Goal: Information Seeking & Learning: Learn about a topic

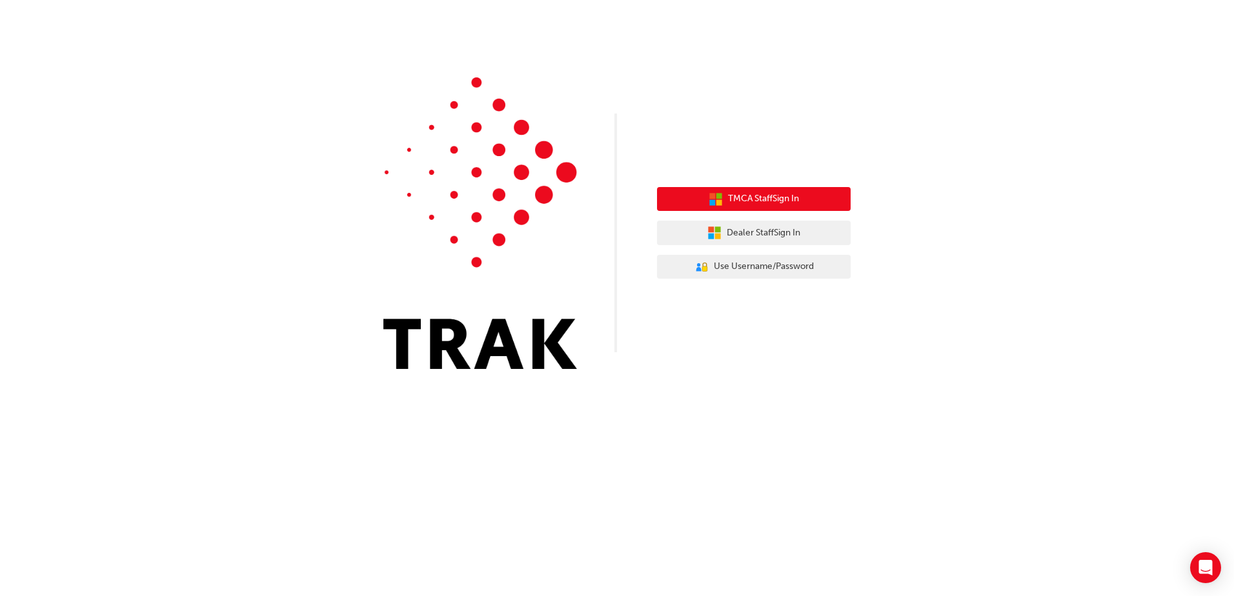
click at [773, 194] on span "TMCA Staff Sign In" at bounding box center [763, 199] width 71 height 15
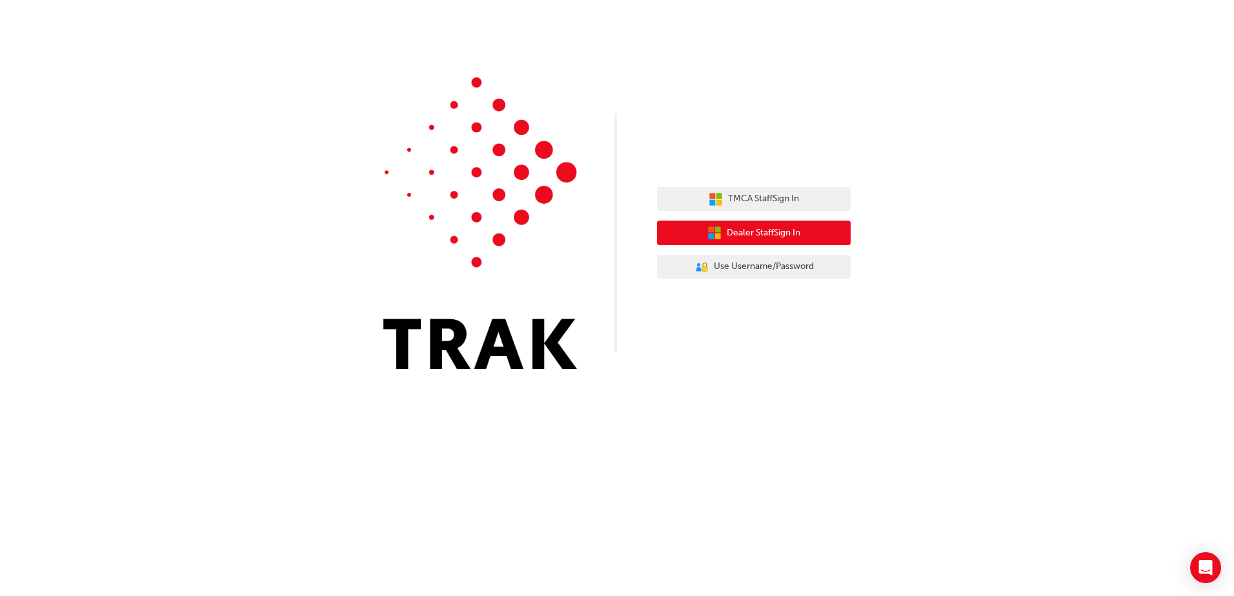
click at [776, 243] on button "Dealer Staff Sign In" at bounding box center [754, 233] width 194 height 25
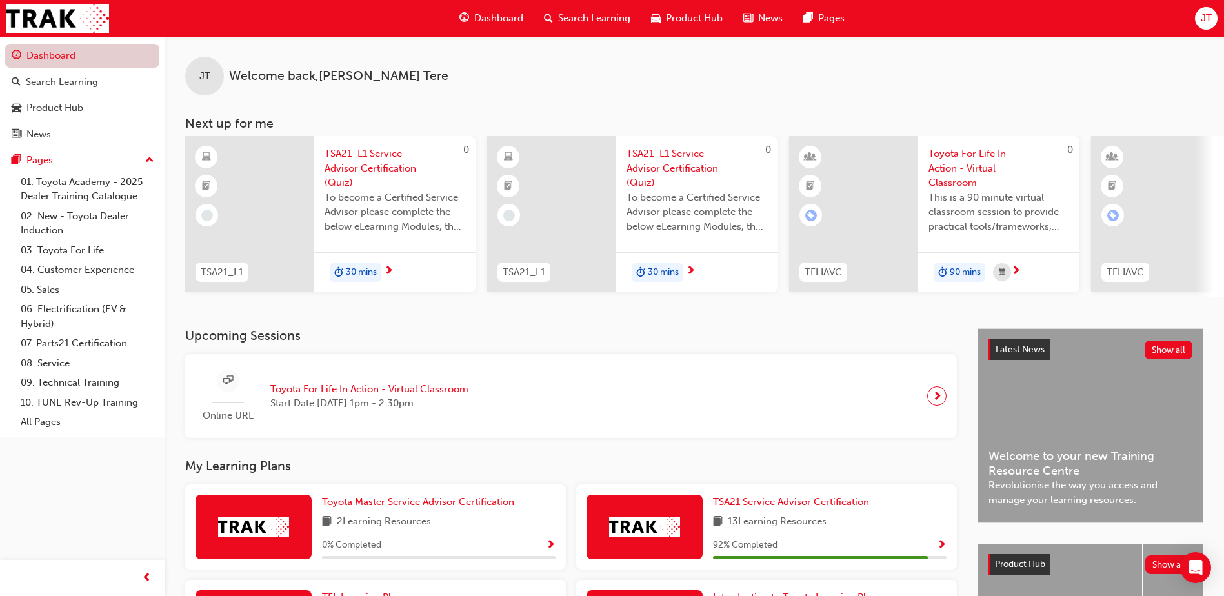
click at [77, 54] on link "Dashboard" at bounding box center [82, 56] width 154 height 24
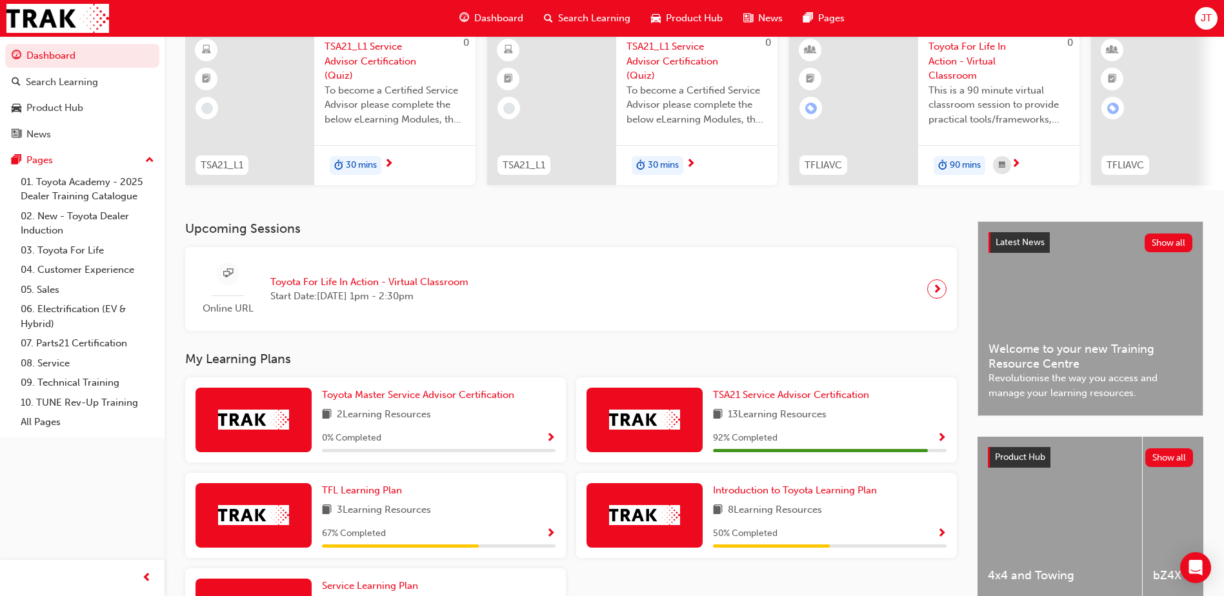
scroll to position [194, 0]
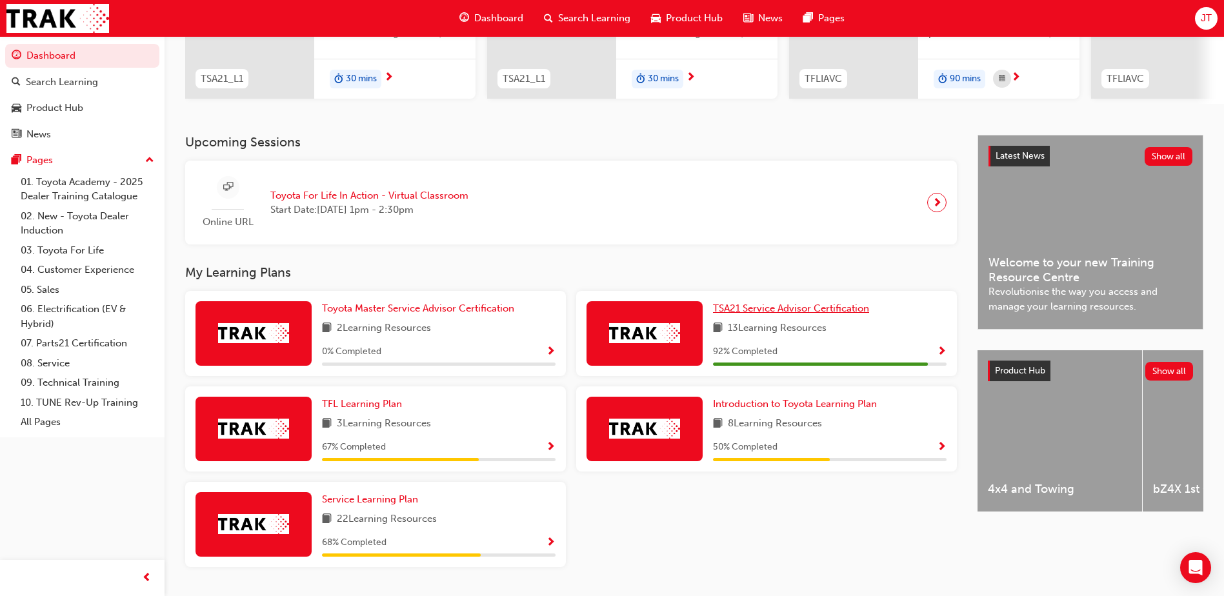
click at [808, 314] on span "TSA21 Service Advisor Certification" at bounding box center [791, 309] width 156 height 12
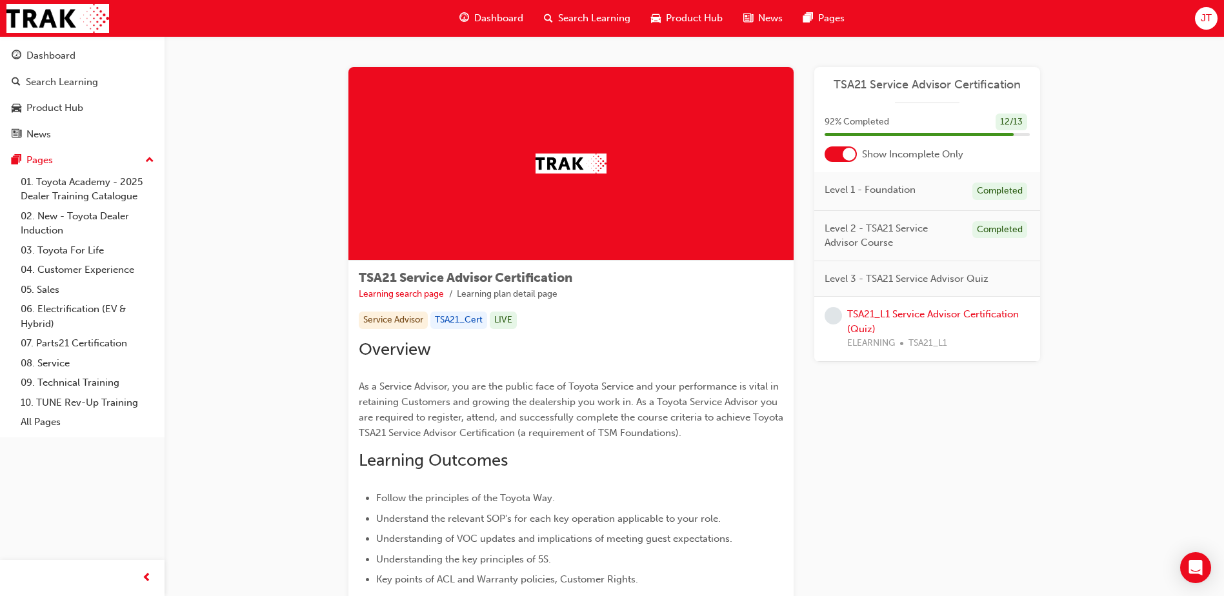
click at [919, 268] on div "Level 3 - TSA21 Service Advisor Quiz" at bounding box center [927, 279] width 226 height 36
click at [917, 274] on span "Level 3 - TSA21 Service Advisor Quiz" at bounding box center [907, 279] width 164 height 15
click at [921, 257] on div "Level 2 - TSA21 Service Advisor Course Completed" at bounding box center [927, 236] width 226 height 50
click at [910, 285] on span "Level 3 - TSA21 Service Advisor Quiz" at bounding box center [907, 279] width 164 height 15
click at [895, 318] on link "TSA21_L1 Service Advisor Certification (Quiz)" at bounding box center [933, 321] width 172 height 26
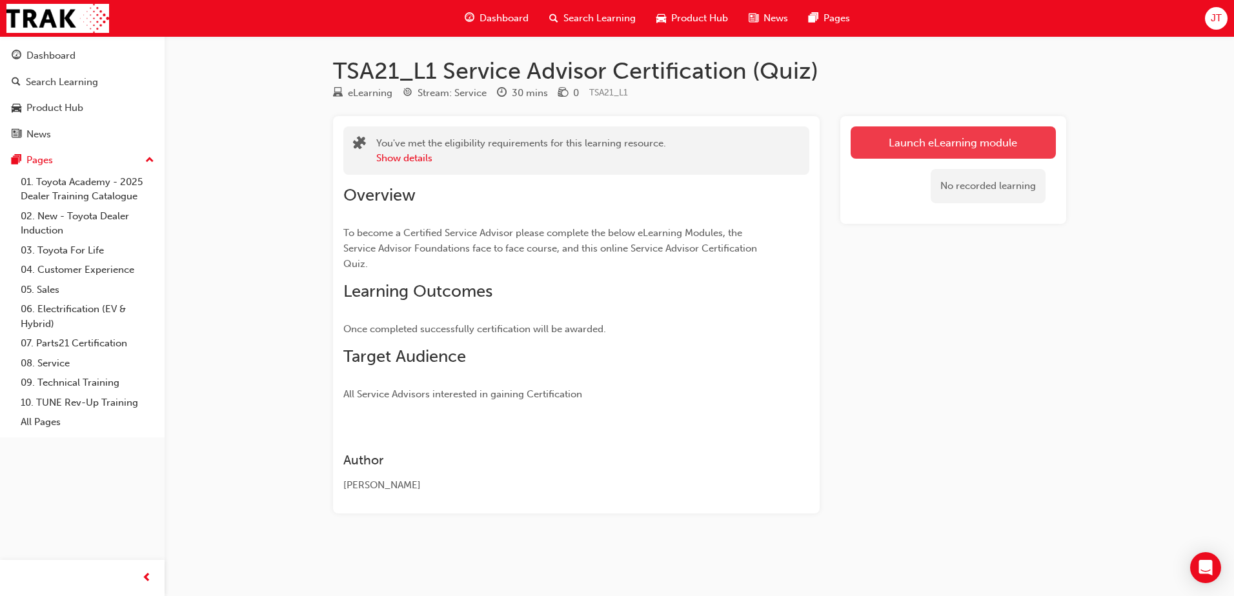
click at [955, 143] on link "Launch eLearning module" at bounding box center [952, 142] width 205 height 32
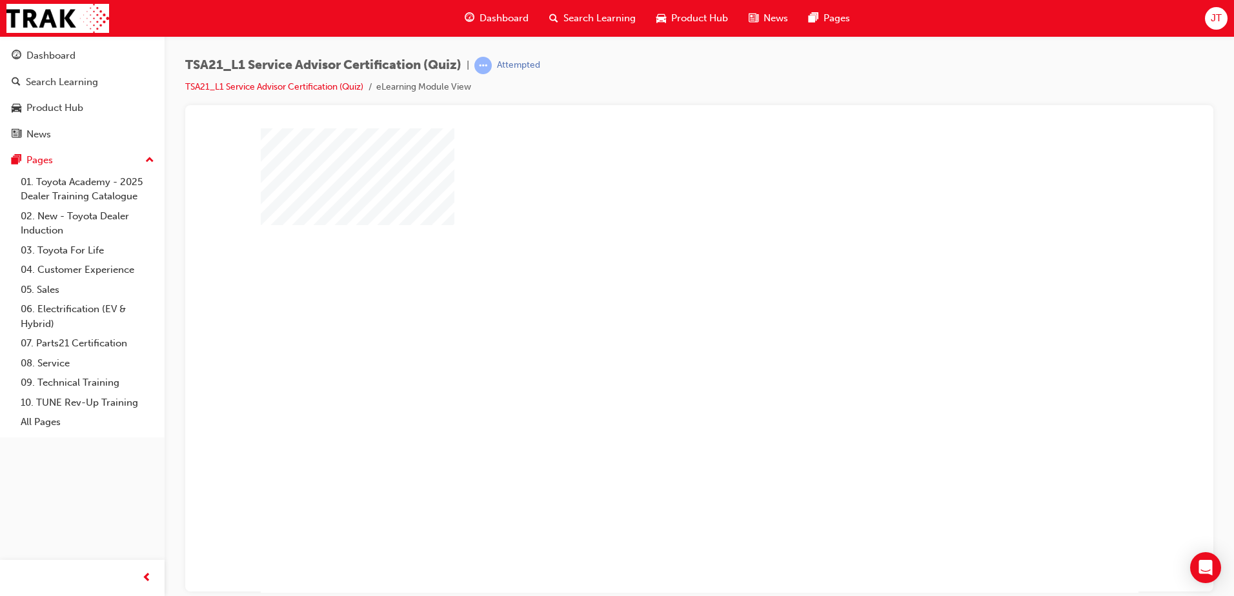
click at [662, 323] on div "play" at bounding box center [662, 323] width 0 height 0
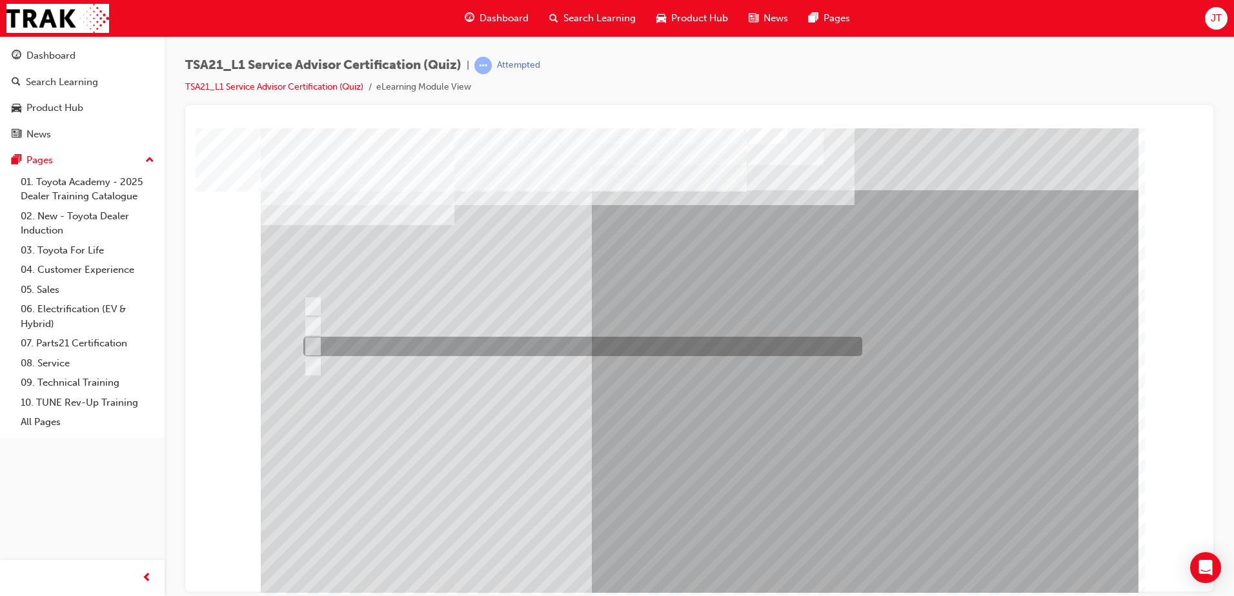
click at [381, 342] on div at bounding box center [579, 346] width 559 height 19
radio input "true"
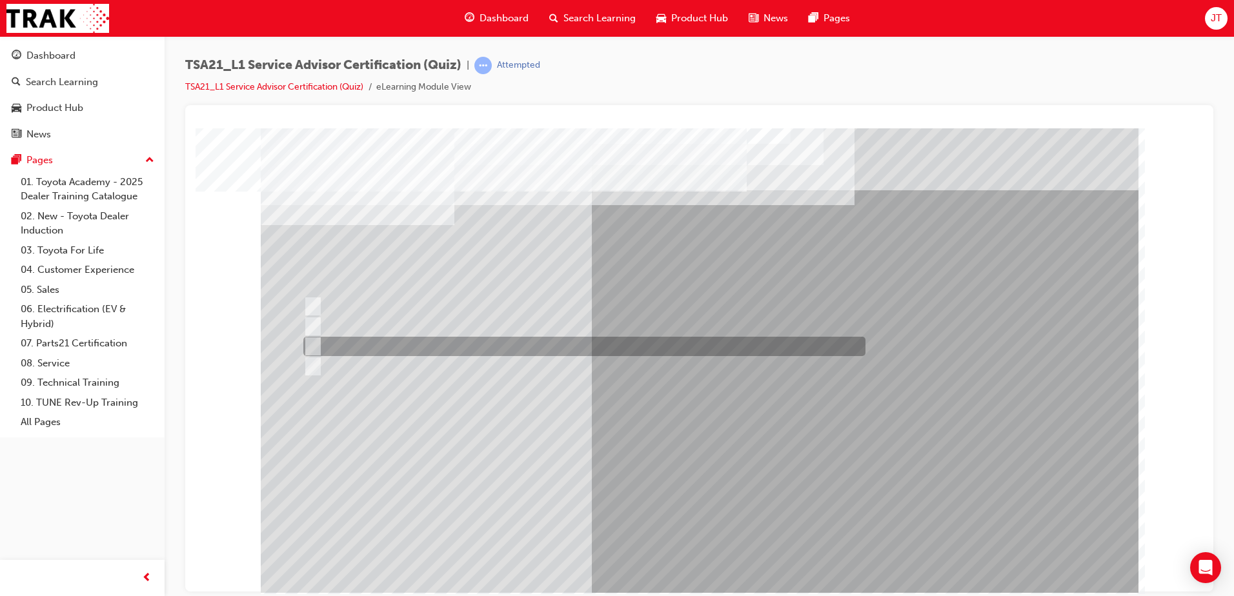
click at [388, 345] on div at bounding box center [581, 346] width 562 height 19
radio input "true"
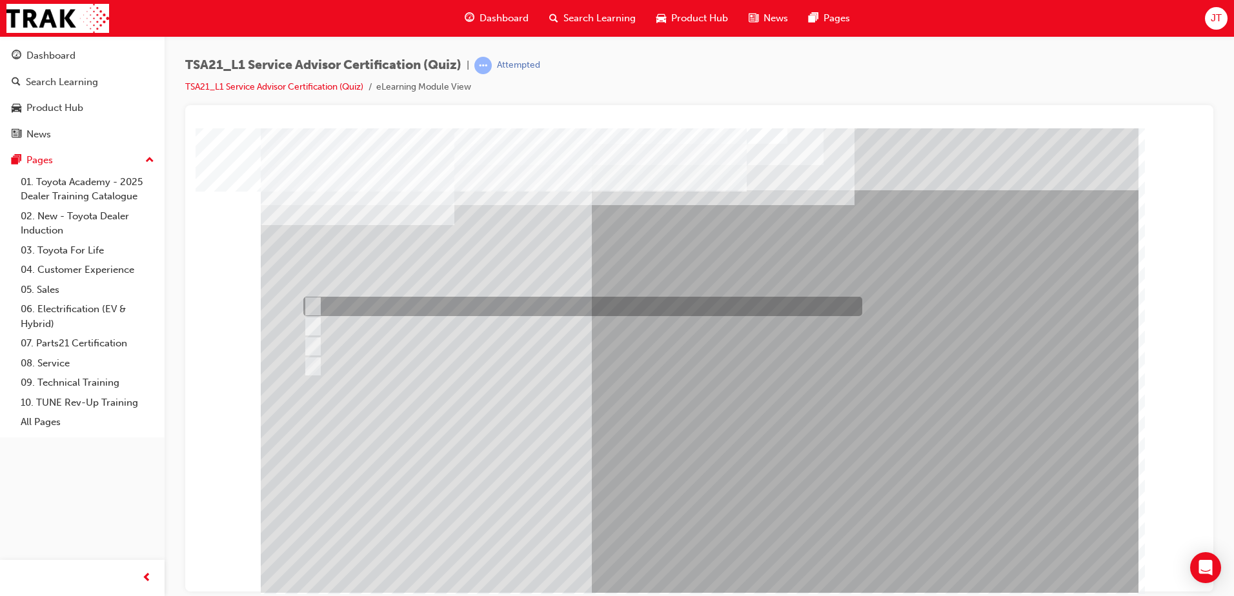
click at [467, 301] on div at bounding box center [579, 306] width 559 height 19
radio input "true"
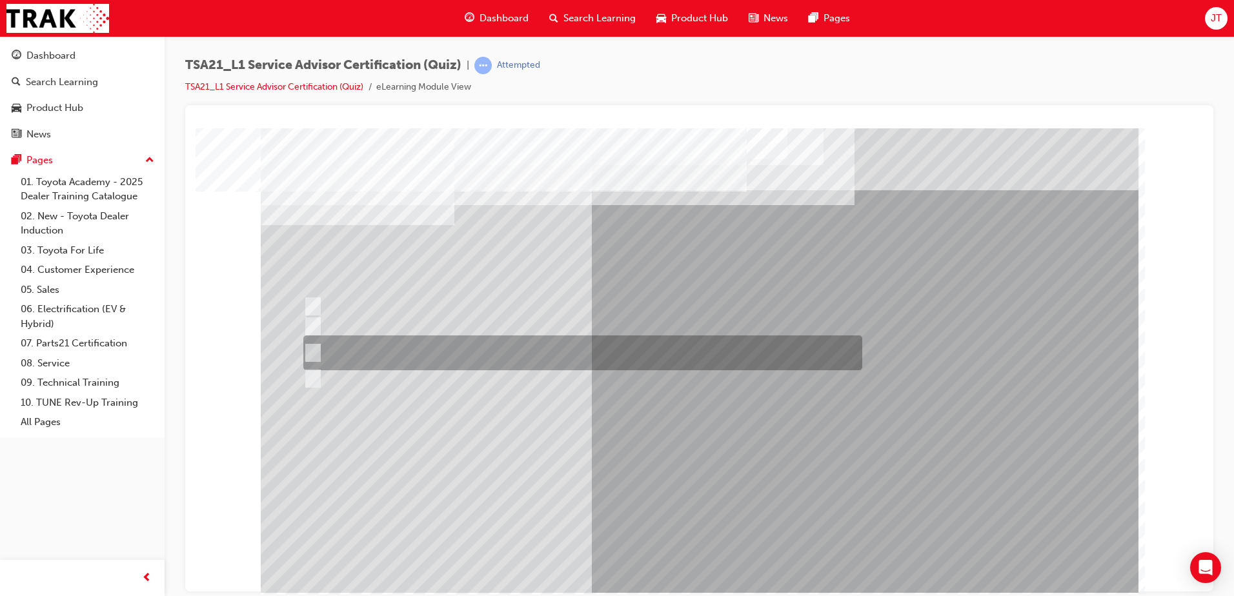
click at [510, 347] on div at bounding box center [579, 353] width 559 height 35
radio input "true"
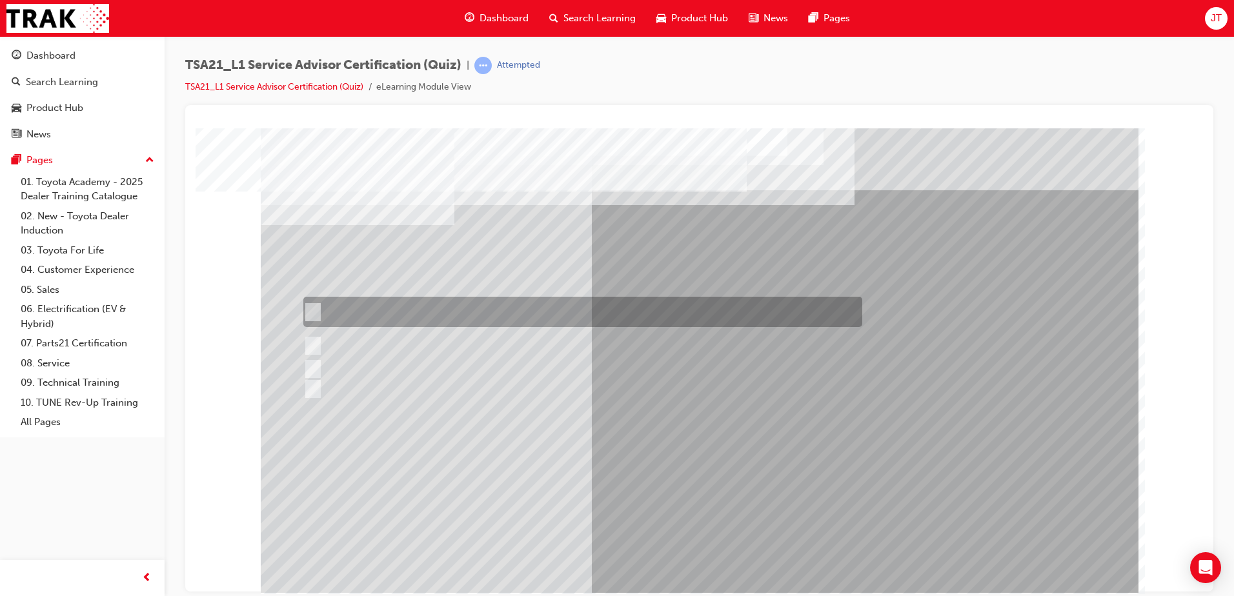
click at [511, 310] on div at bounding box center [579, 312] width 559 height 30
radio input "true"
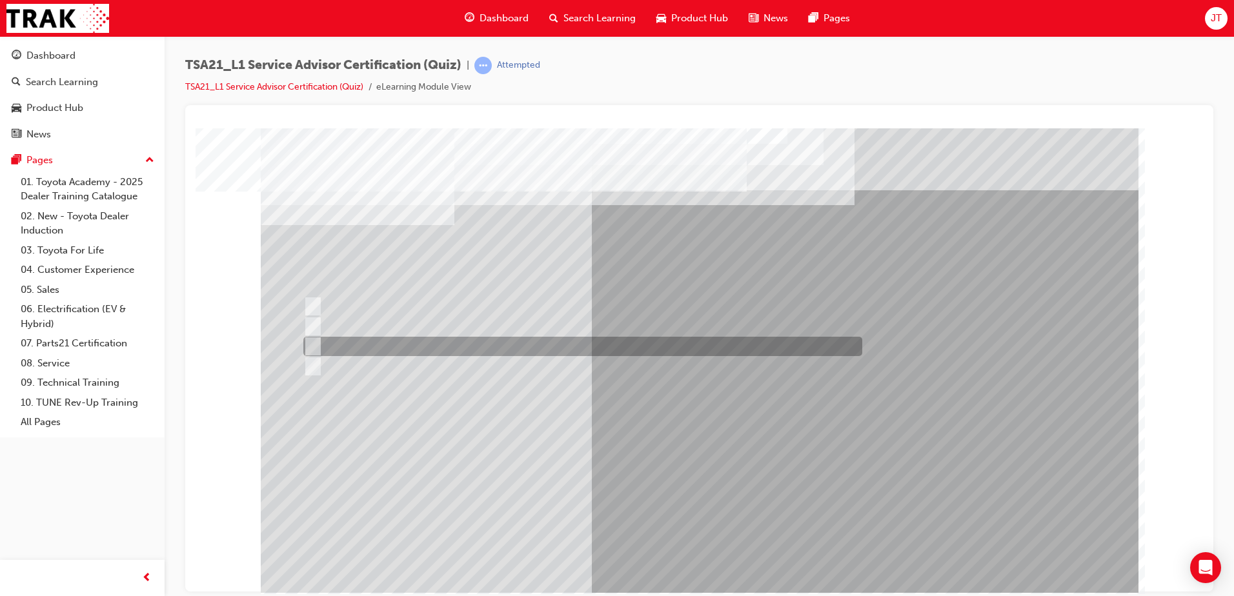
click at [428, 344] on div at bounding box center [579, 346] width 559 height 19
radio input "true"
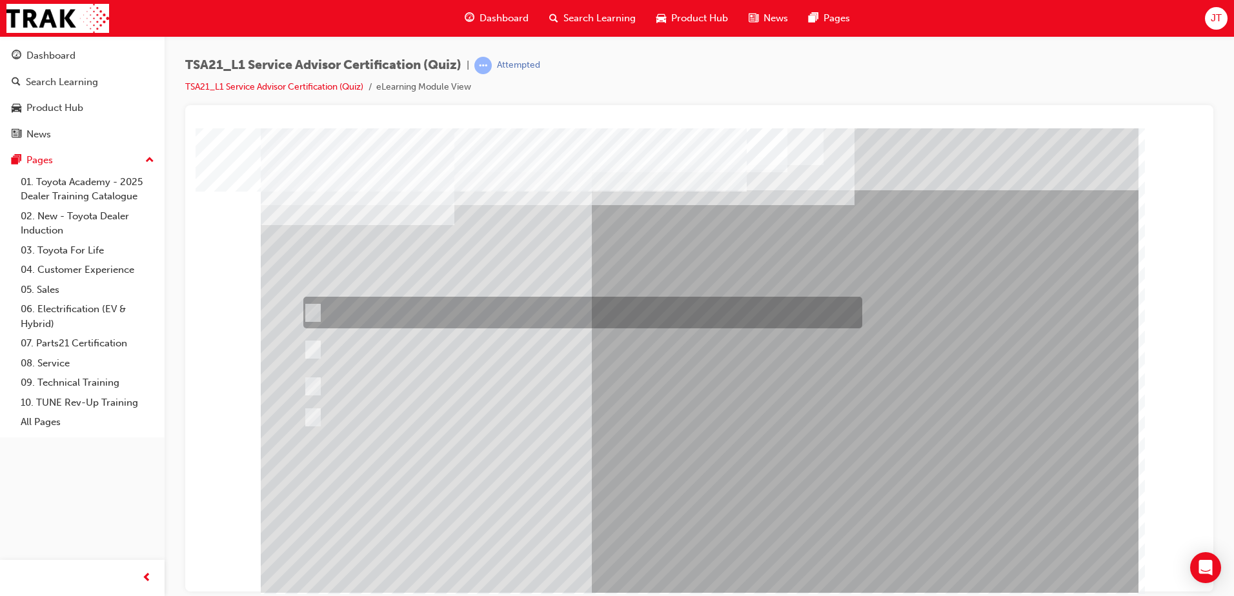
click at [469, 299] on div at bounding box center [579, 313] width 559 height 32
radio input "true"
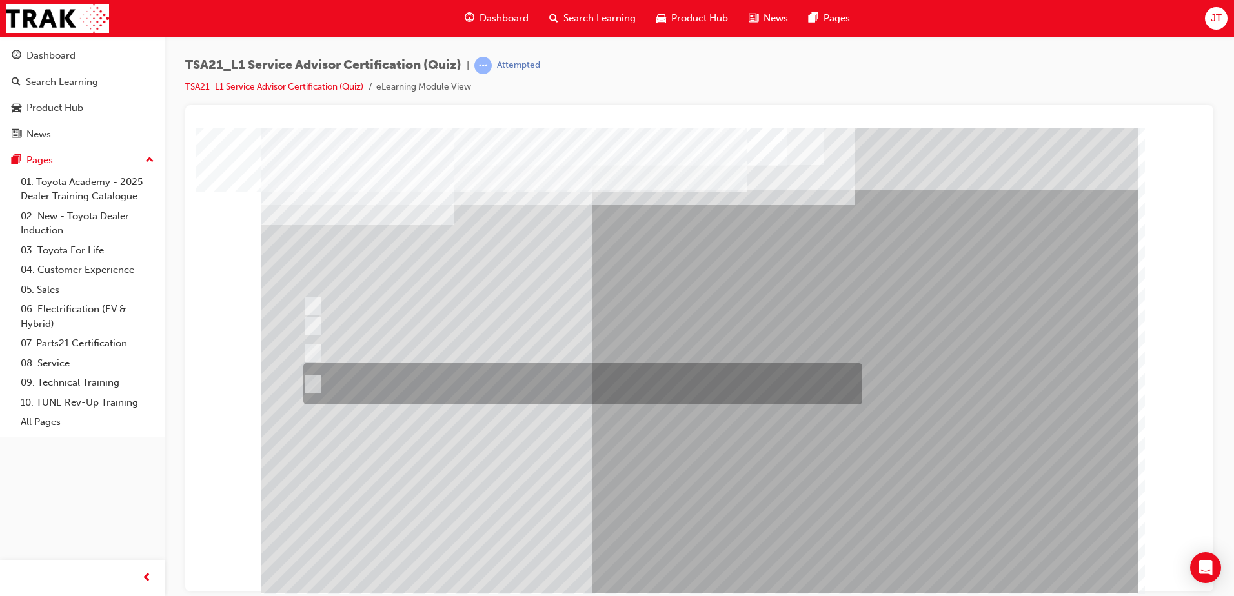
click at [548, 388] on div at bounding box center [579, 383] width 559 height 41
radio input "true"
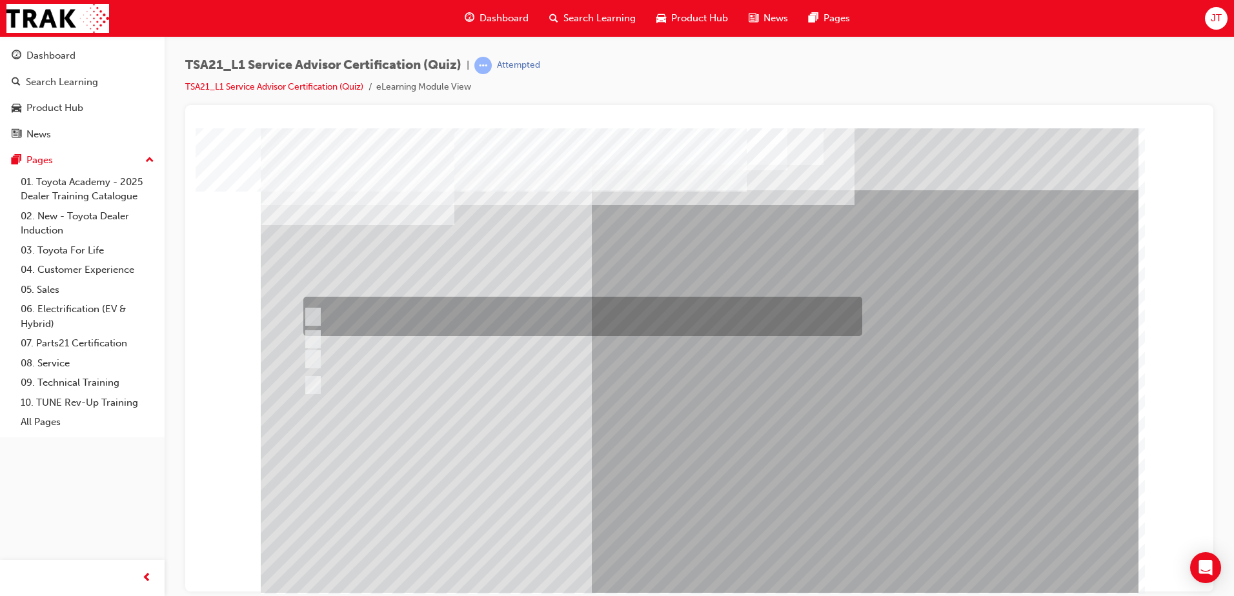
click at [486, 312] on div at bounding box center [579, 316] width 559 height 39
radio input "true"
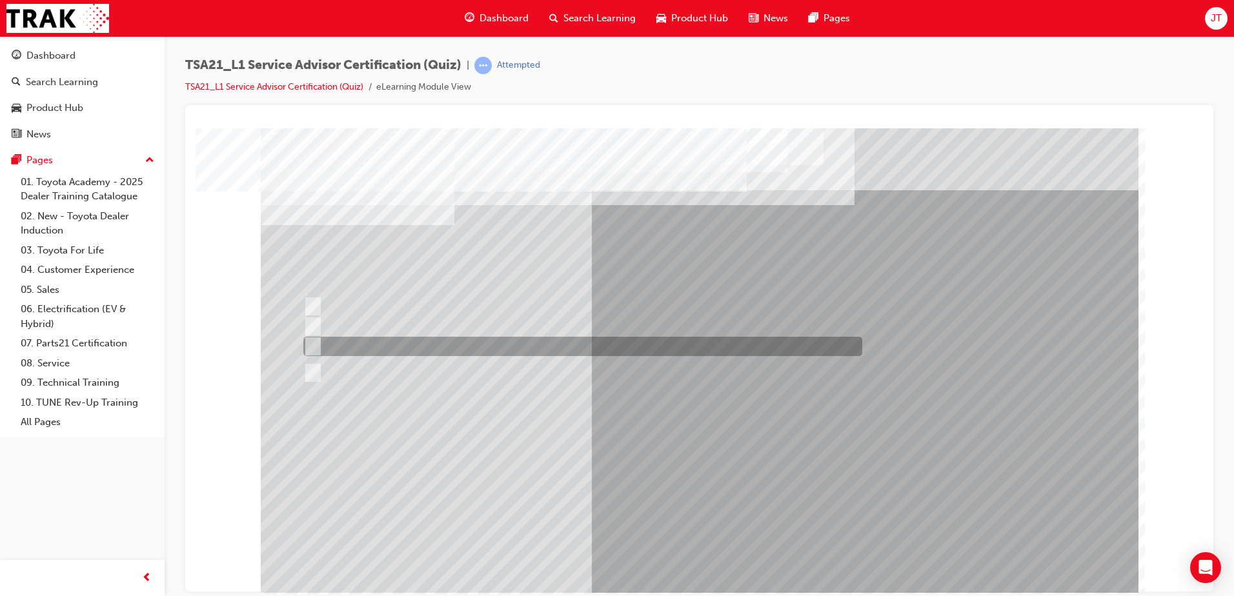
click at [478, 346] on div at bounding box center [579, 346] width 559 height 19
radio input "true"
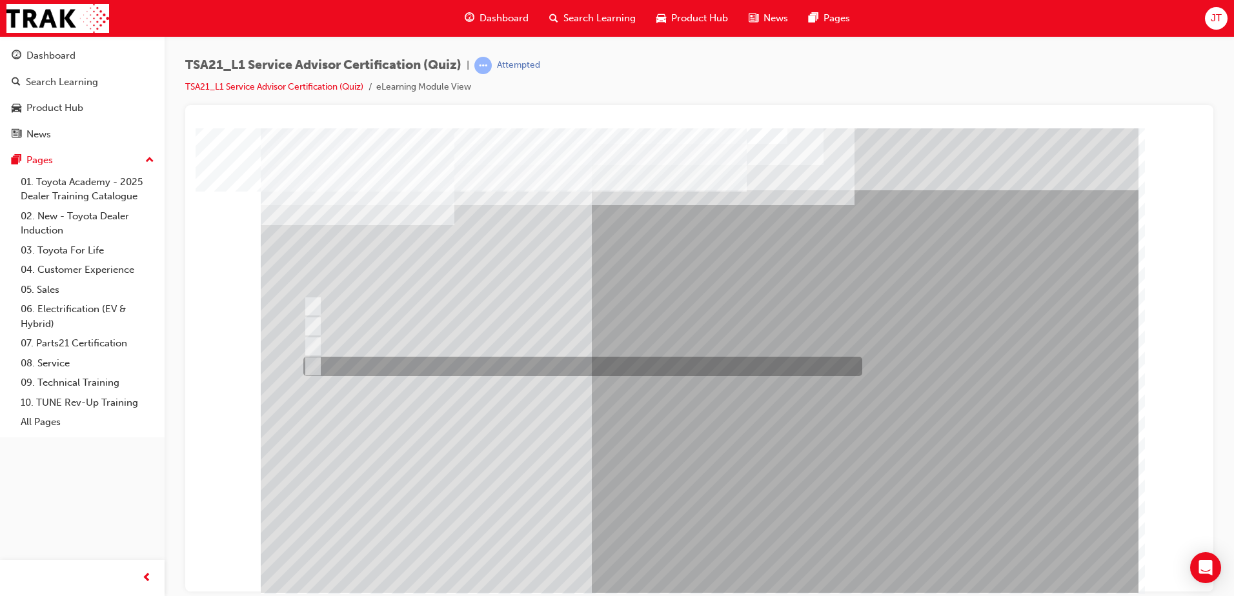
click at [416, 366] on div at bounding box center [579, 366] width 559 height 19
radio input "true"
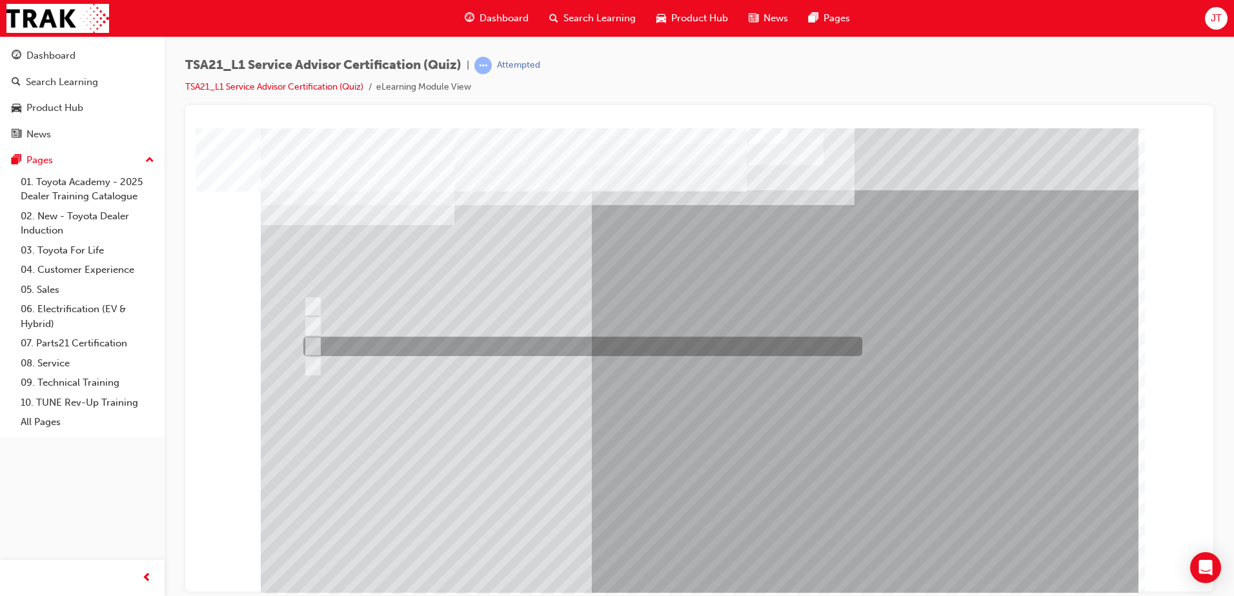
click at [536, 350] on div at bounding box center [579, 346] width 559 height 19
radio input "true"
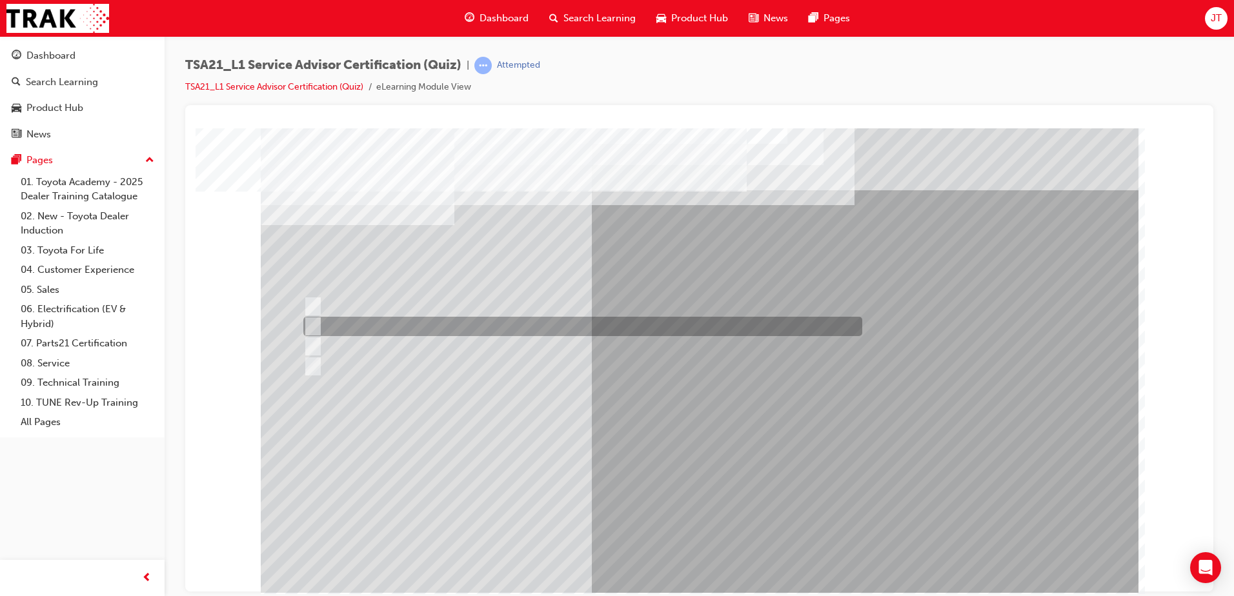
click at [546, 324] on div at bounding box center [579, 326] width 559 height 19
radio input "true"
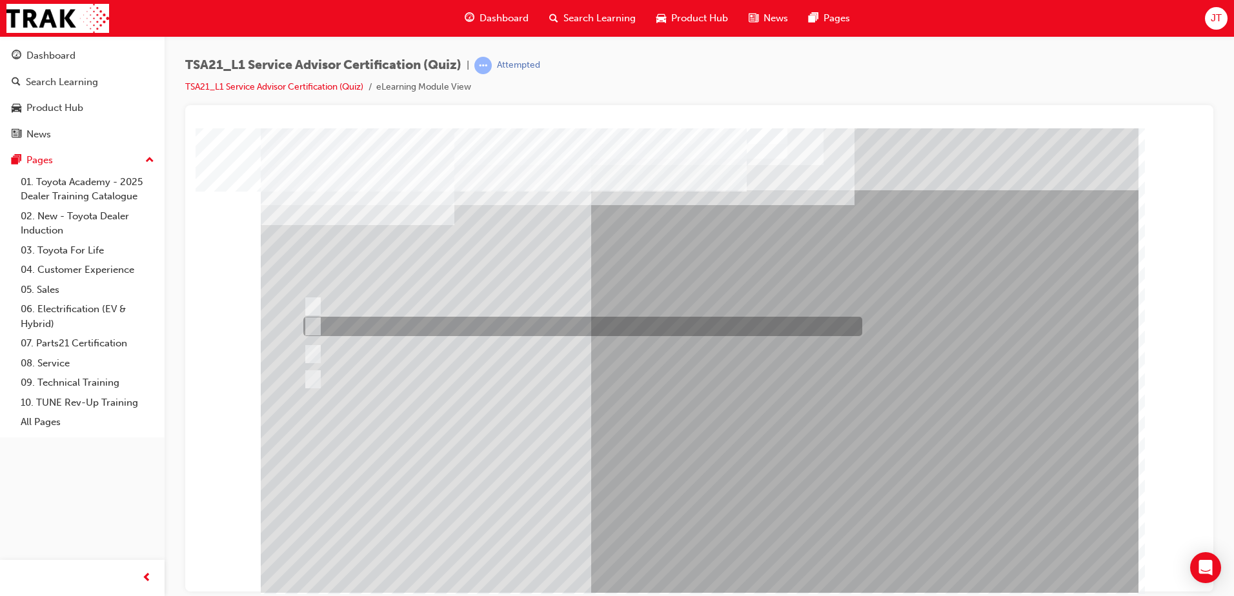
click at [701, 327] on div at bounding box center [579, 326] width 559 height 19
radio input "true"
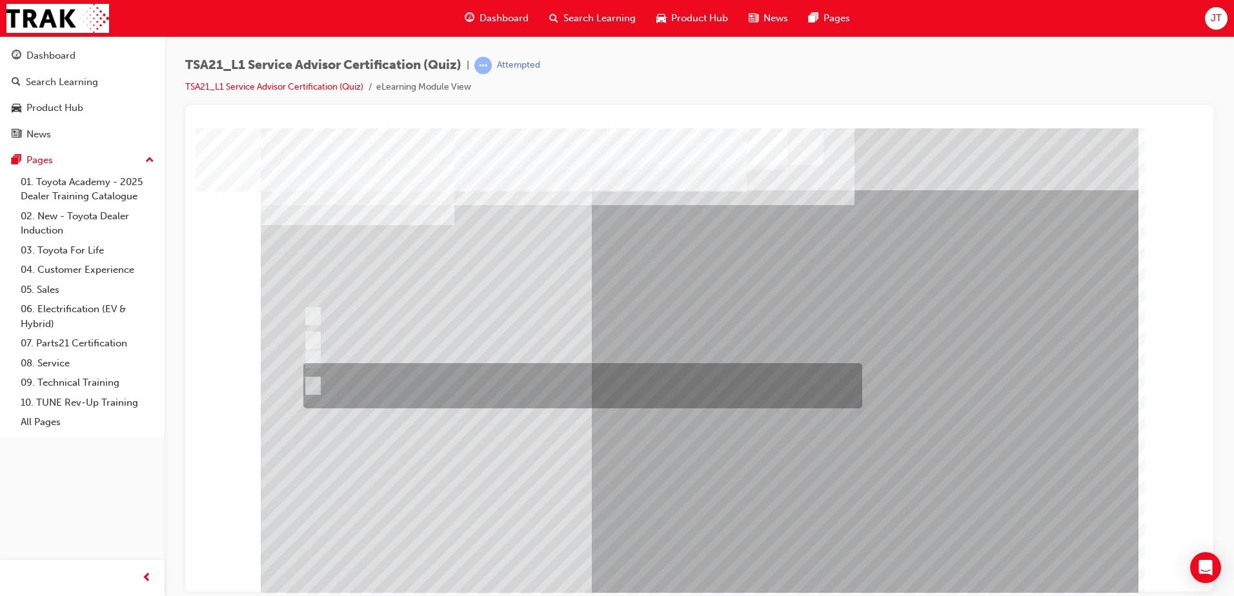
click at [519, 388] on div at bounding box center [579, 385] width 559 height 45
radio input "true"
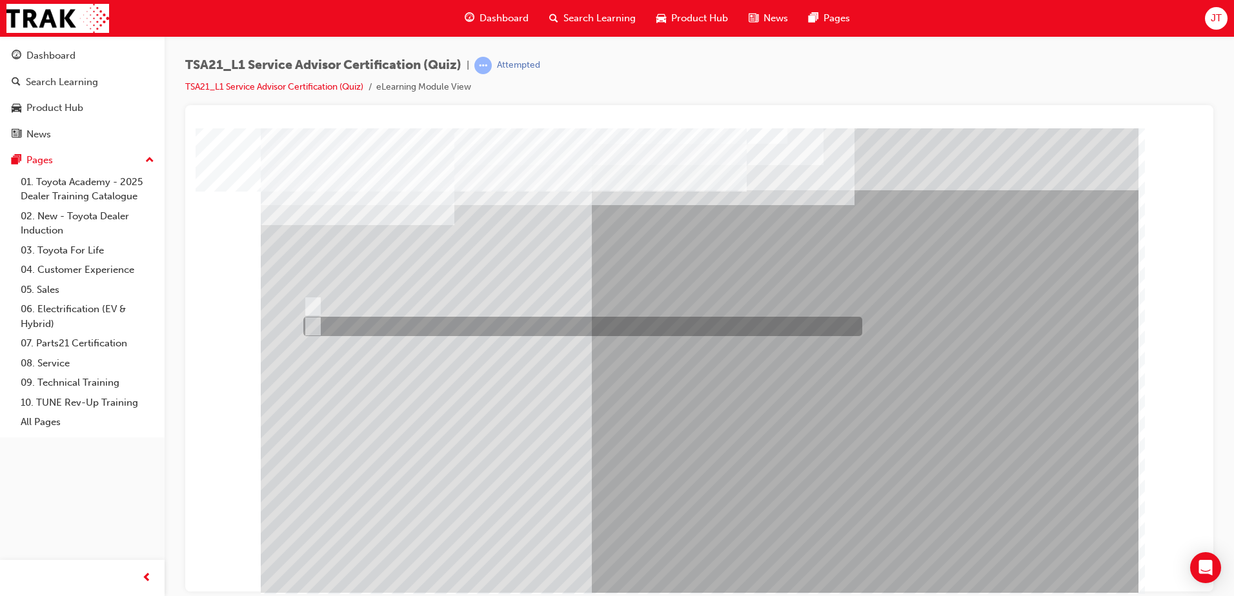
click at [346, 326] on div at bounding box center [579, 326] width 559 height 19
radio input "true"
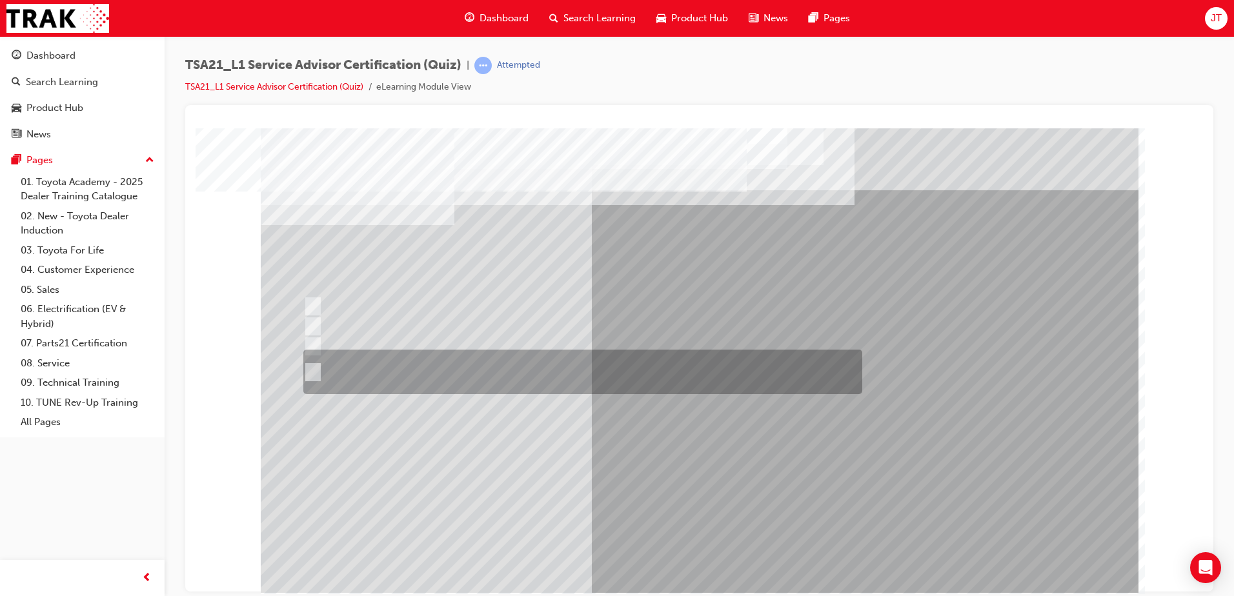
click at [719, 375] on div at bounding box center [579, 372] width 559 height 45
radio input "true"
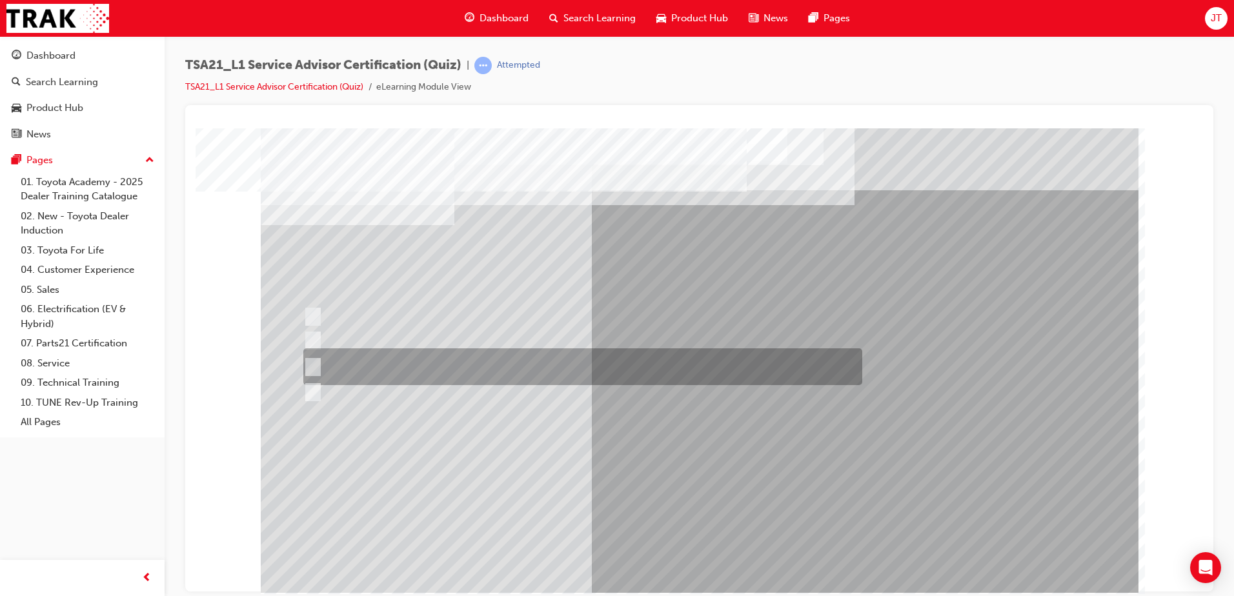
click at [651, 371] on div at bounding box center [579, 366] width 559 height 37
radio input "true"
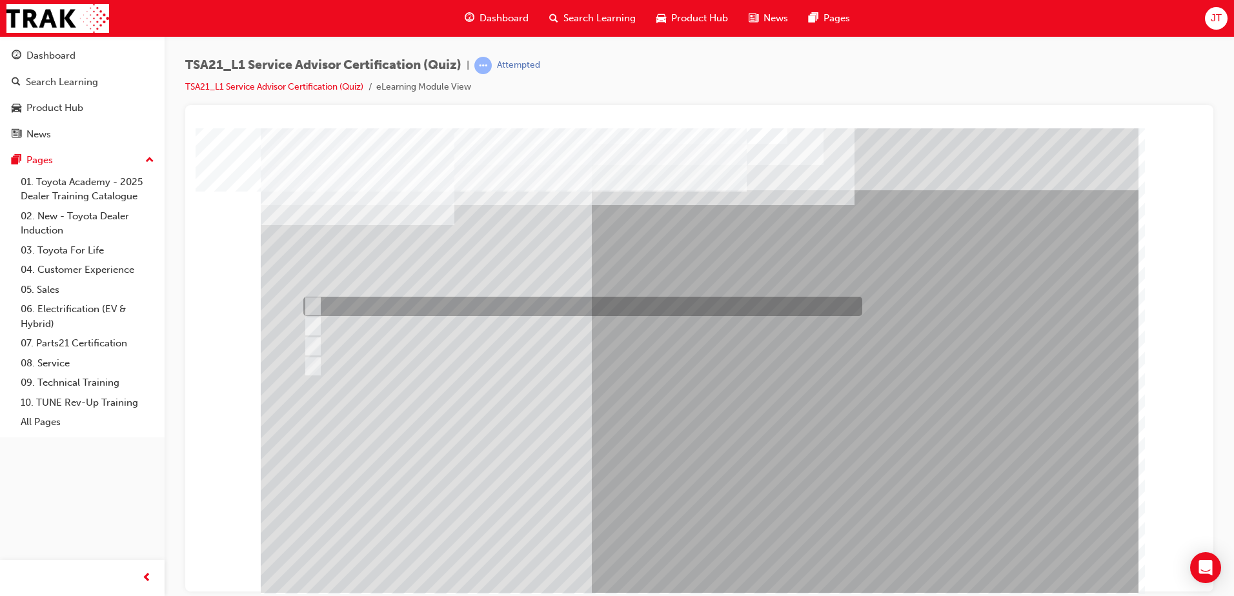
click at [619, 302] on div at bounding box center [579, 306] width 559 height 19
radio input "true"
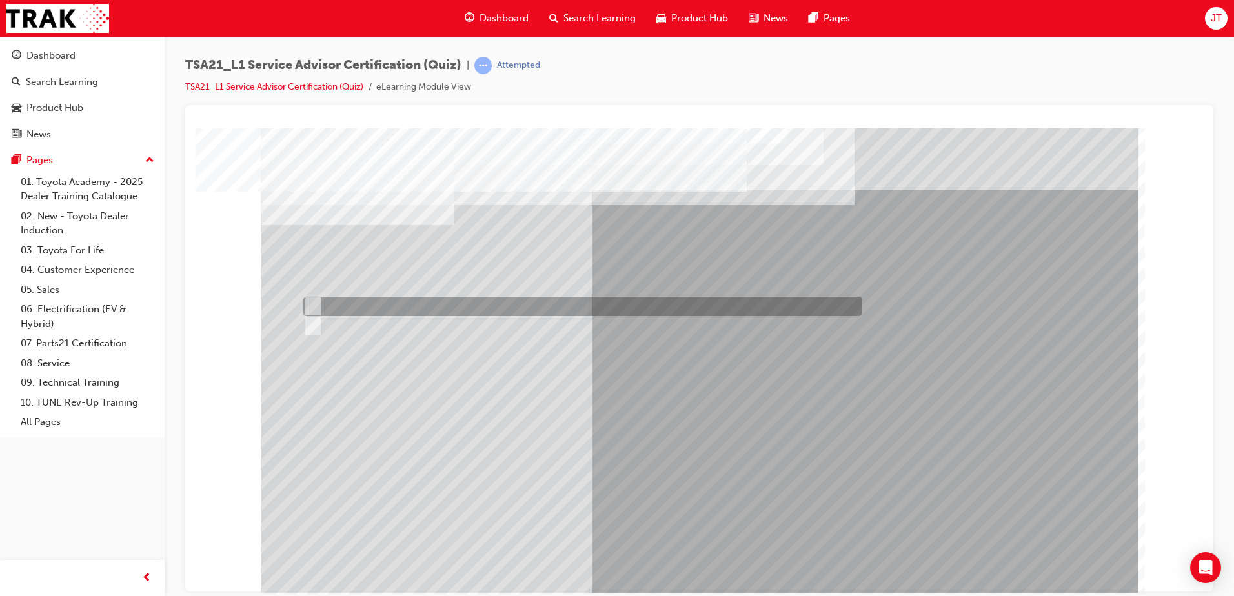
click at [352, 329] on div at bounding box center [579, 326] width 559 height 19
radio input "true"
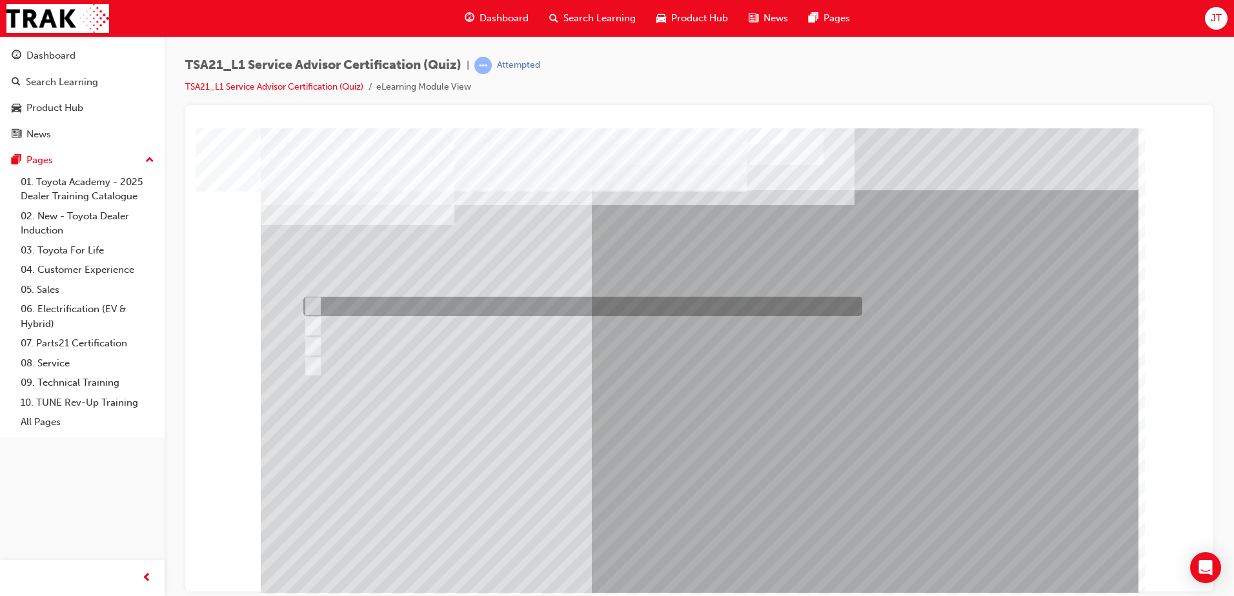
click at [424, 306] on div at bounding box center [579, 306] width 559 height 19
radio input "true"
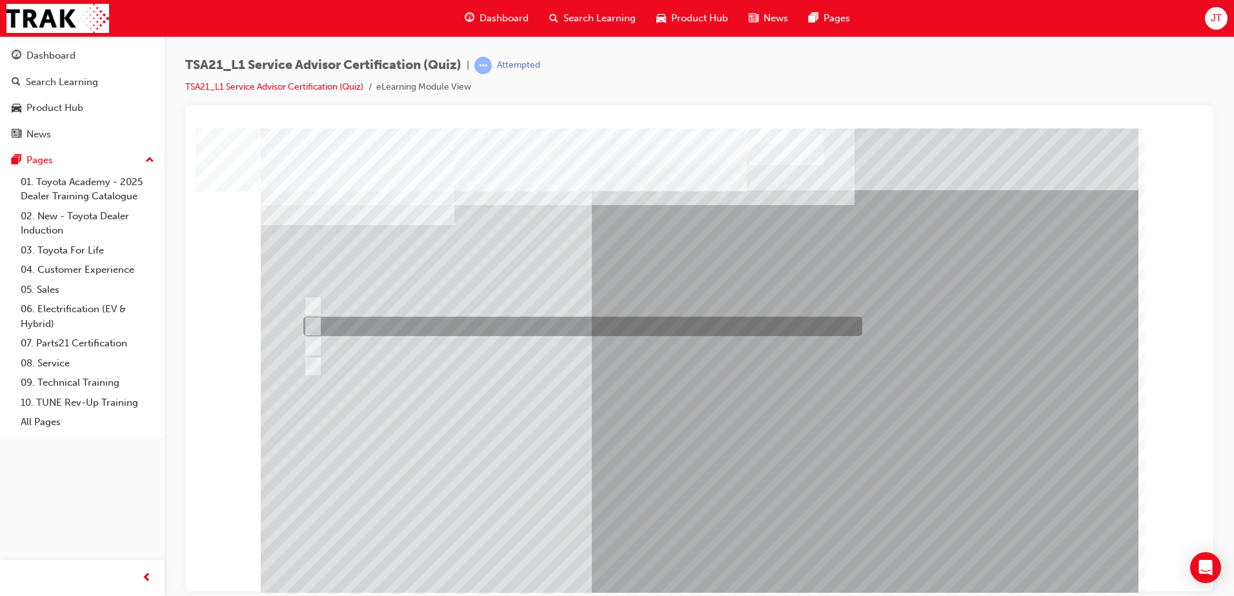
click at [770, 328] on div at bounding box center [579, 326] width 559 height 19
radio input "true"
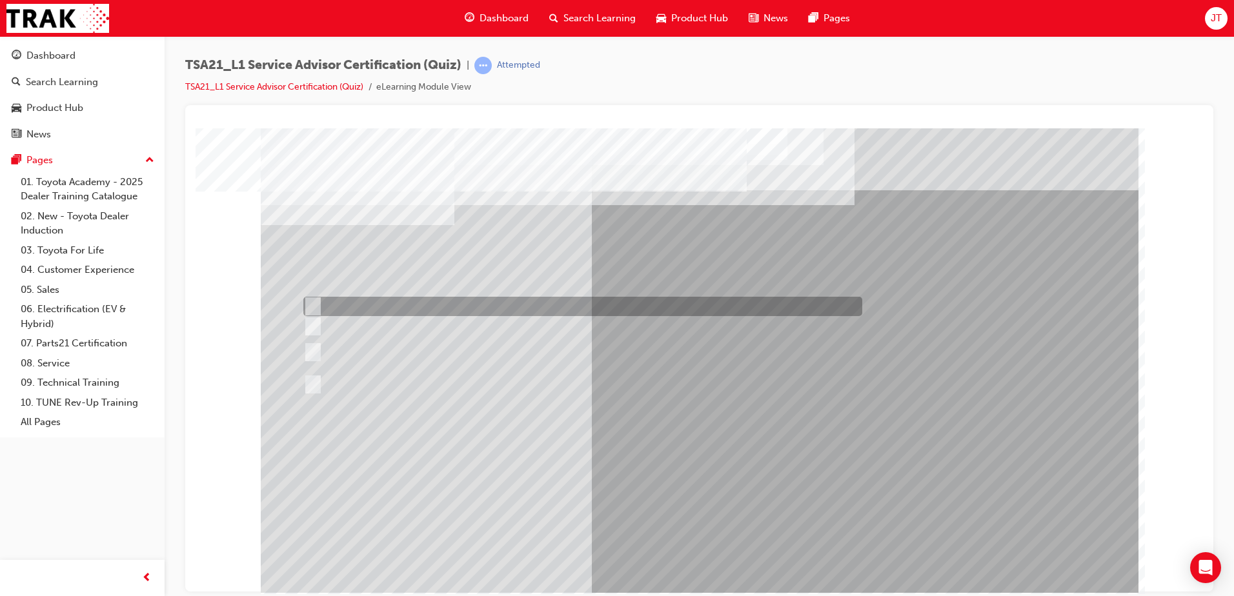
click at [730, 297] on div at bounding box center [579, 306] width 559 height 19
radio input "true"
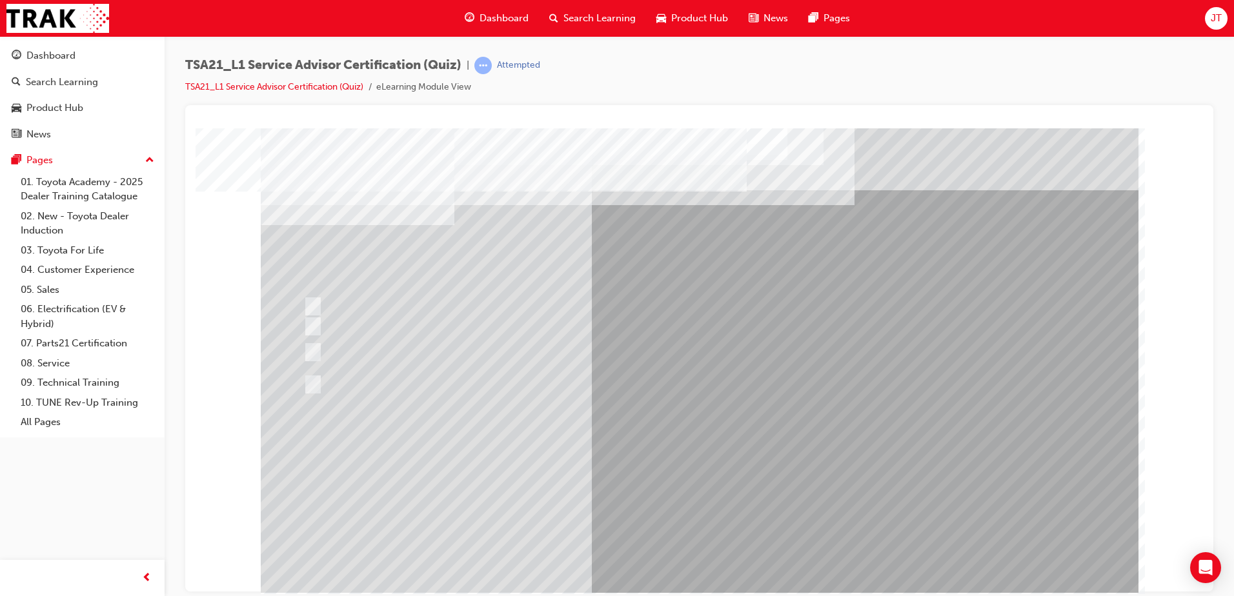
click at [694, 528] on div at bounding box center [699, 360] width 877 height 465
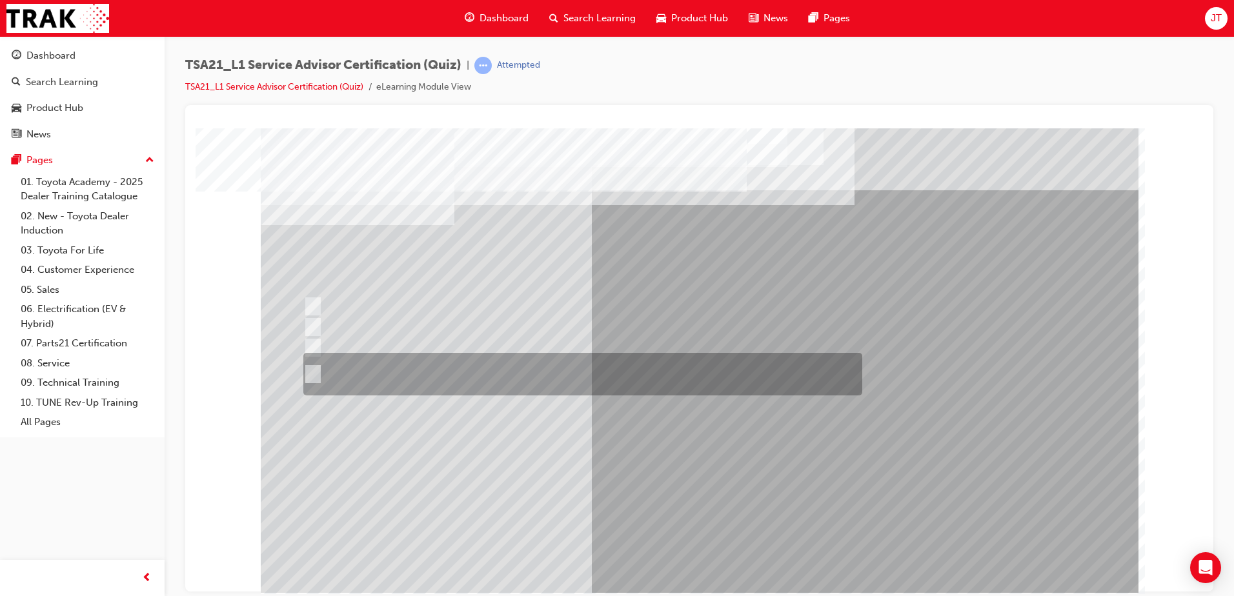
click at [616, 377] on div at bounding box center [579, 374] width 559 height 43
radio input "true"
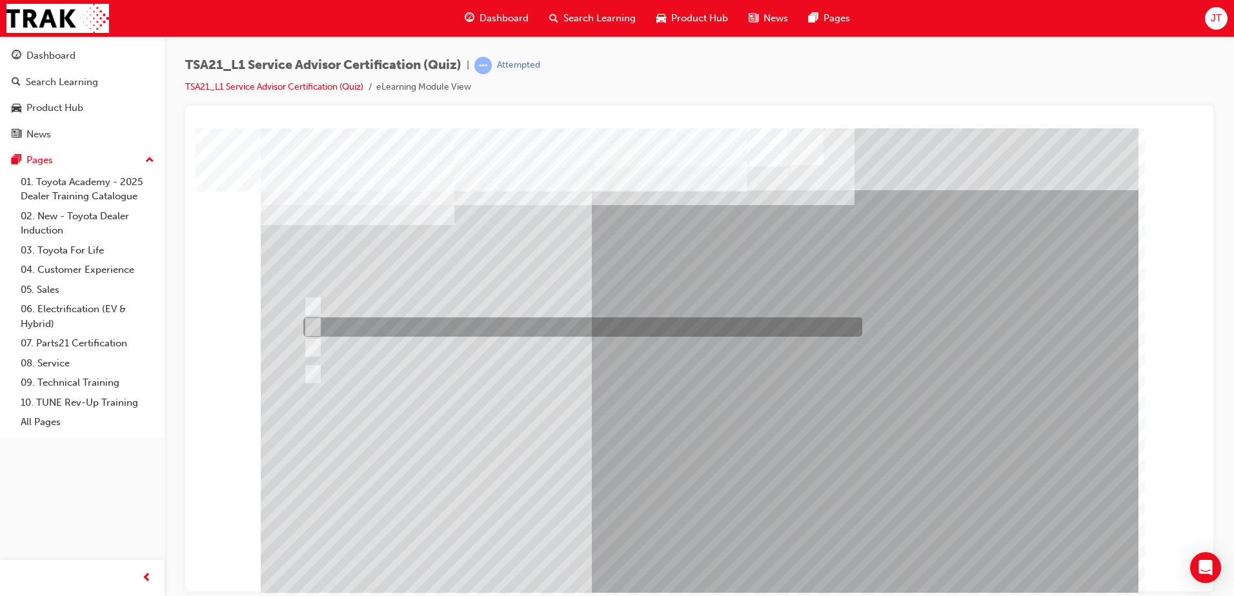
click at [694, 332] on div at bounding box center [579, 326] width 559 height 19
radio input "true"
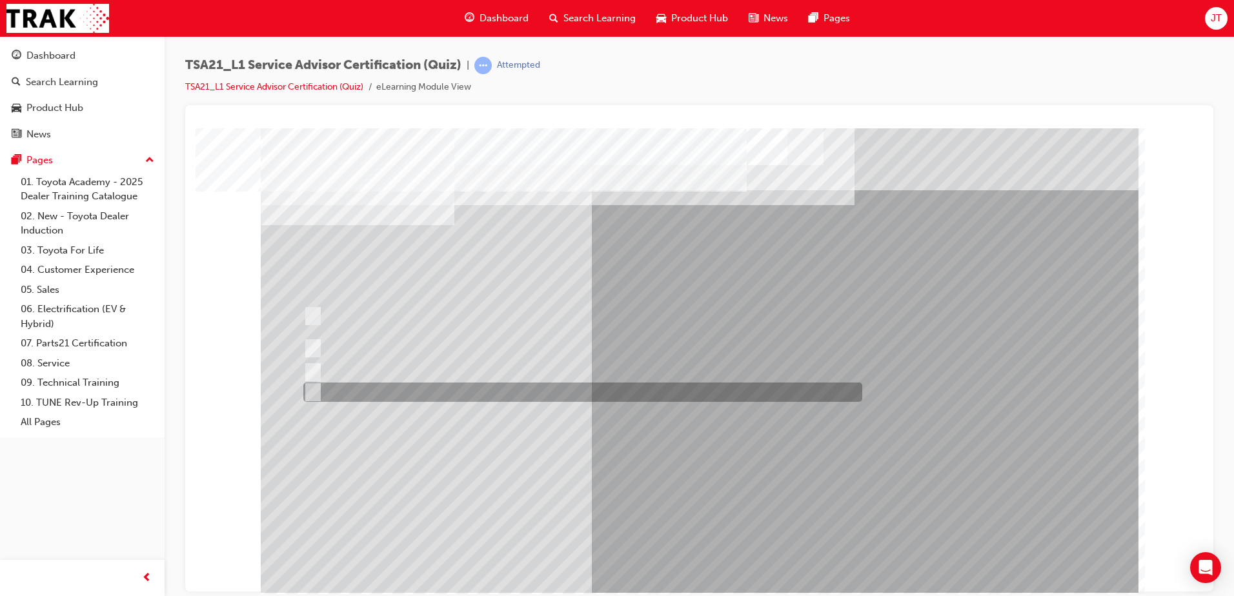
click at [631, 399] on div at bounding box center [579, 392] width 559 height 19
radio input "true"
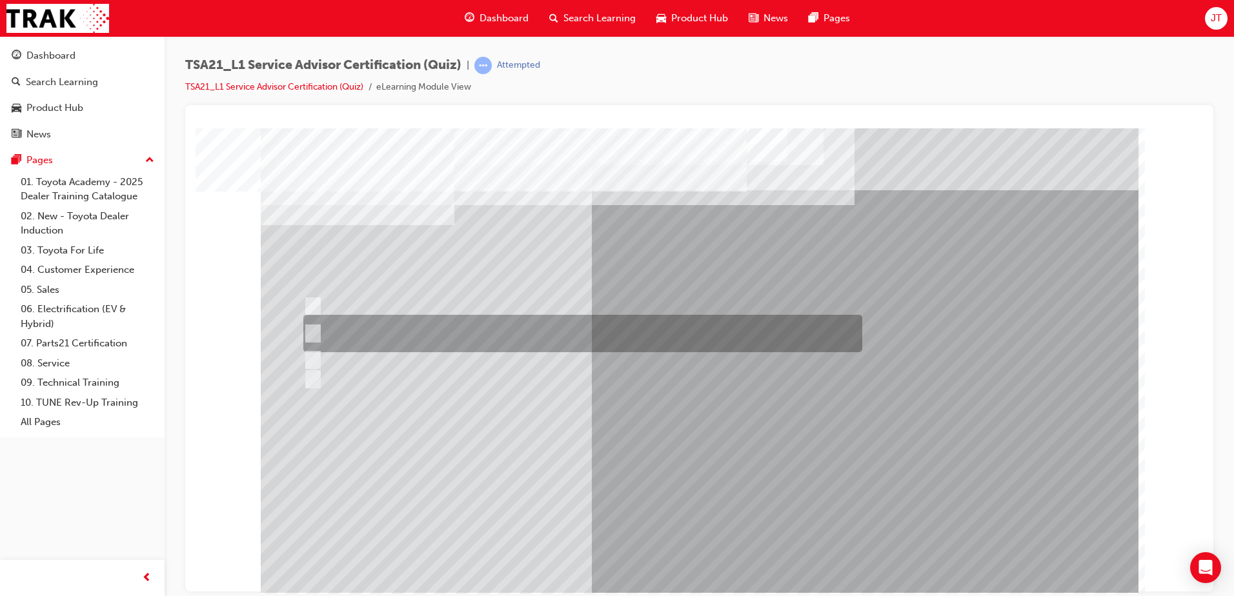
click at [701, 347] on div at bounding box center [579, 333] width 559 height 37
radio input "true"
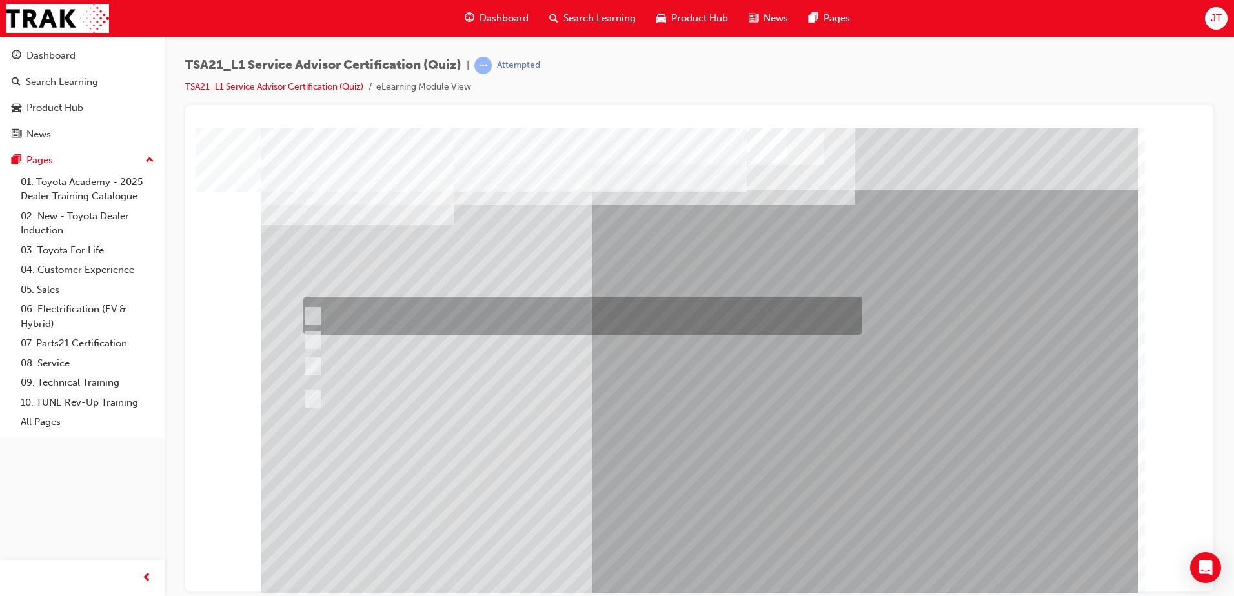
click at [724, 308] on div at bounding box center [579, 316] width 559 height 38
radio input "true"
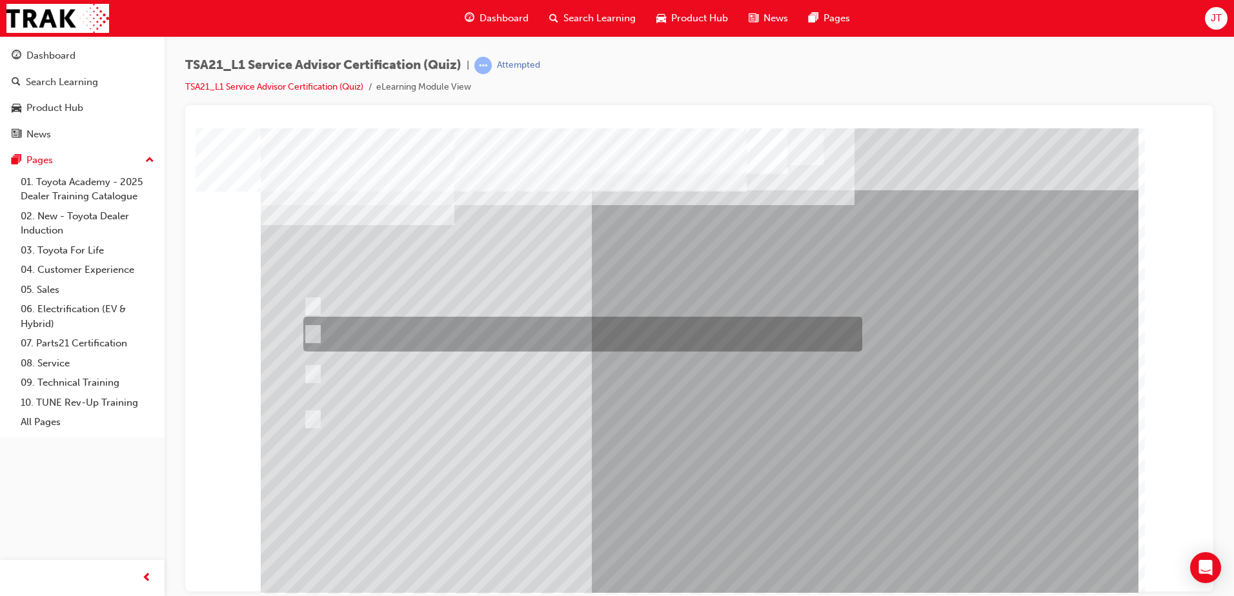
click at [433, 332] on div at bounding box center [579, 334] width 559 height 35
radio input "true"
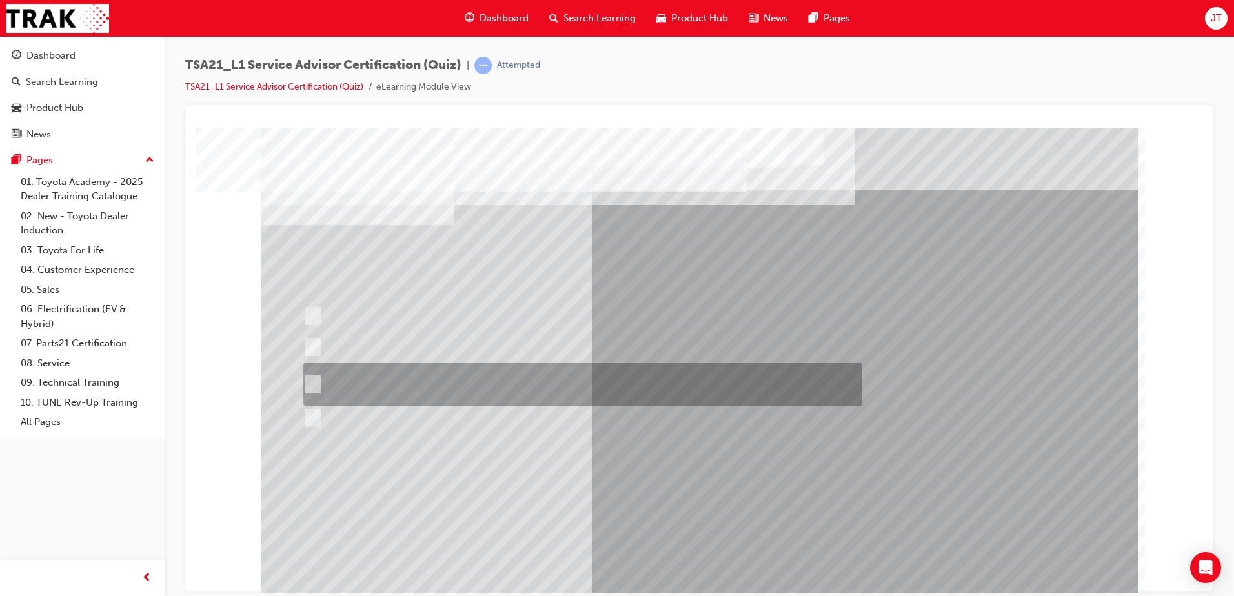
click at [681, 392] on div at bounding box center [579, 385] width 559 height 44
radio input "true"
